Goal: Transaction & Acquisition: Purchase product/service

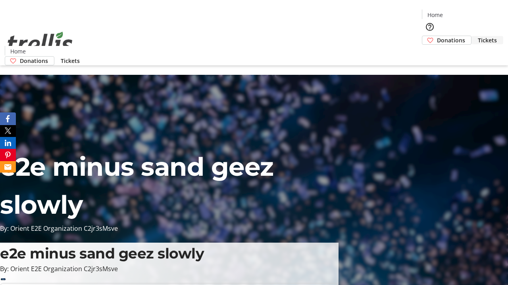
click at [477, 36] on span "Tickets" at bounding box center [486, 40] width 19 height 8
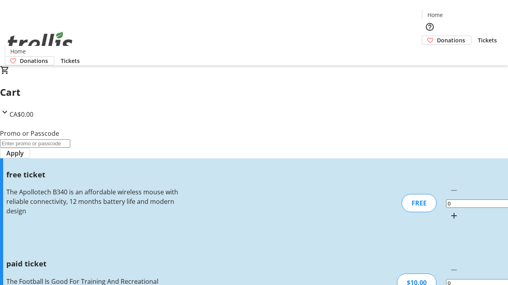
type input "1"
type input "FREE"
